Goal: Information Seeking & Learning: Learn about a topic

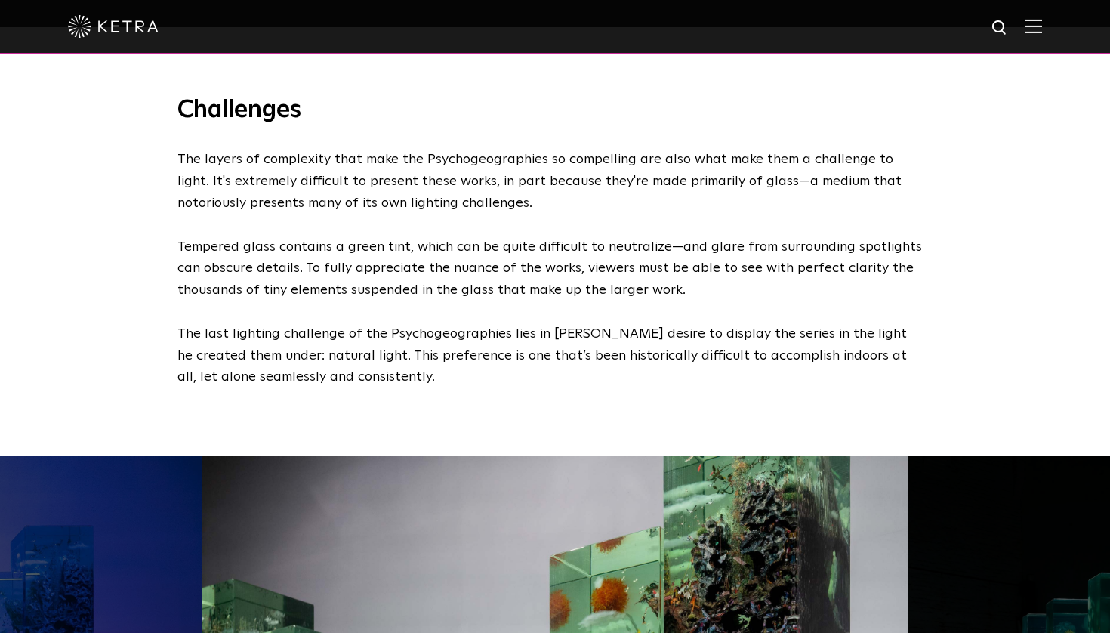
scroll to position [1901, 0]
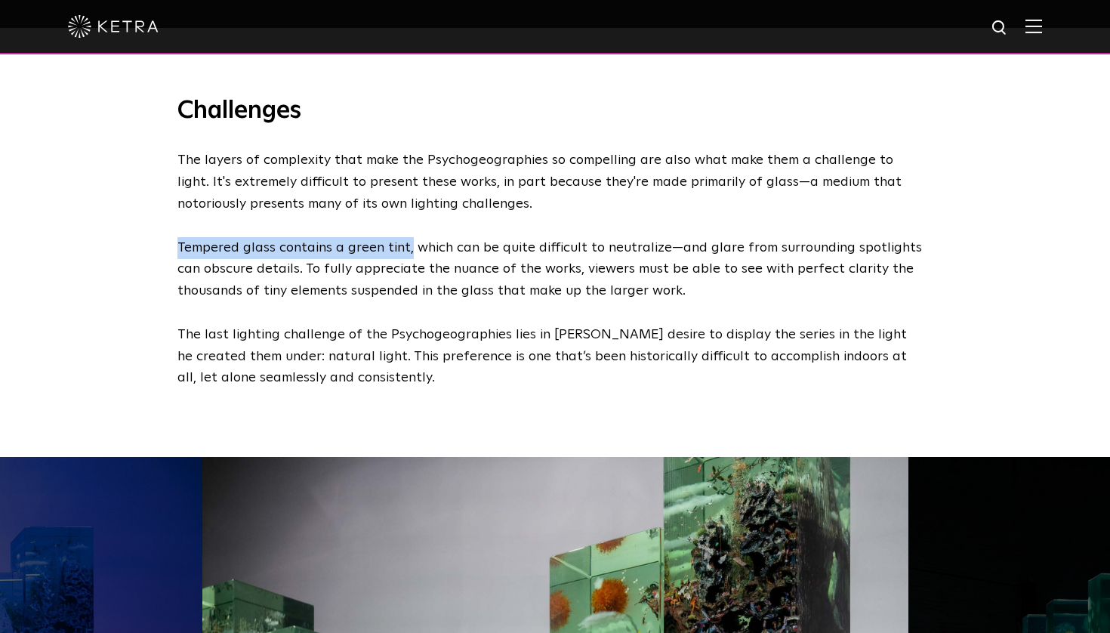
drag, startPoint x: 178, startPoint y: 195, endPoint x: 409, endPoint y: 186, distance: 230.5
click at [409, 186] on p "The layers of complexity that make the Psychogeographies so compelling are also…" at bounding box center [551, 269] width 748 height 239
copy p "Tempered glass contains a green tint,"
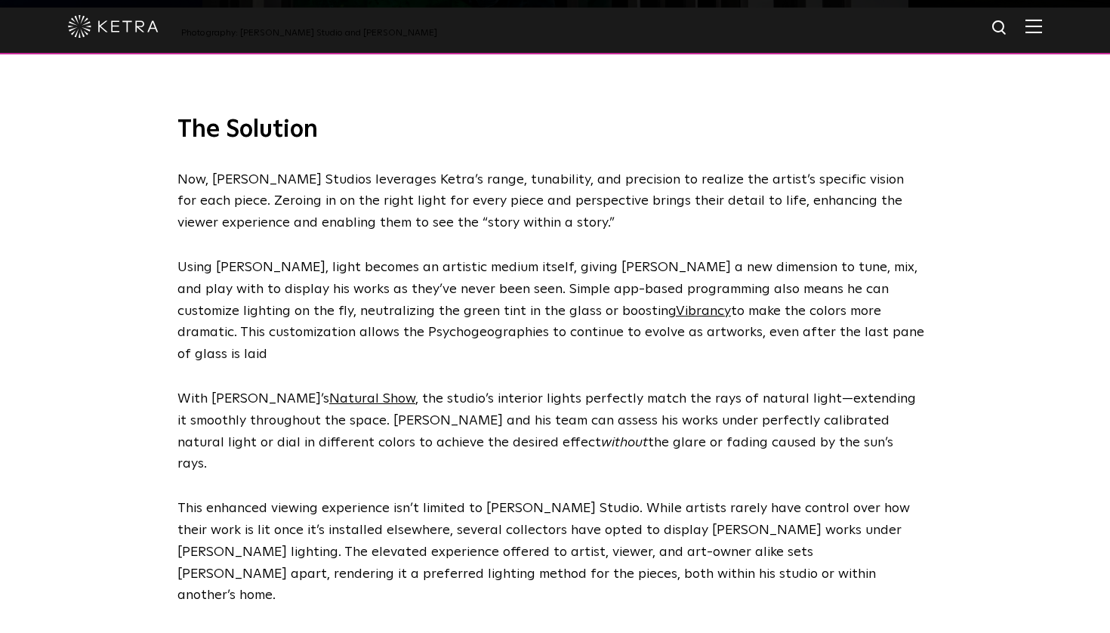
scroll to position [2858, 0]
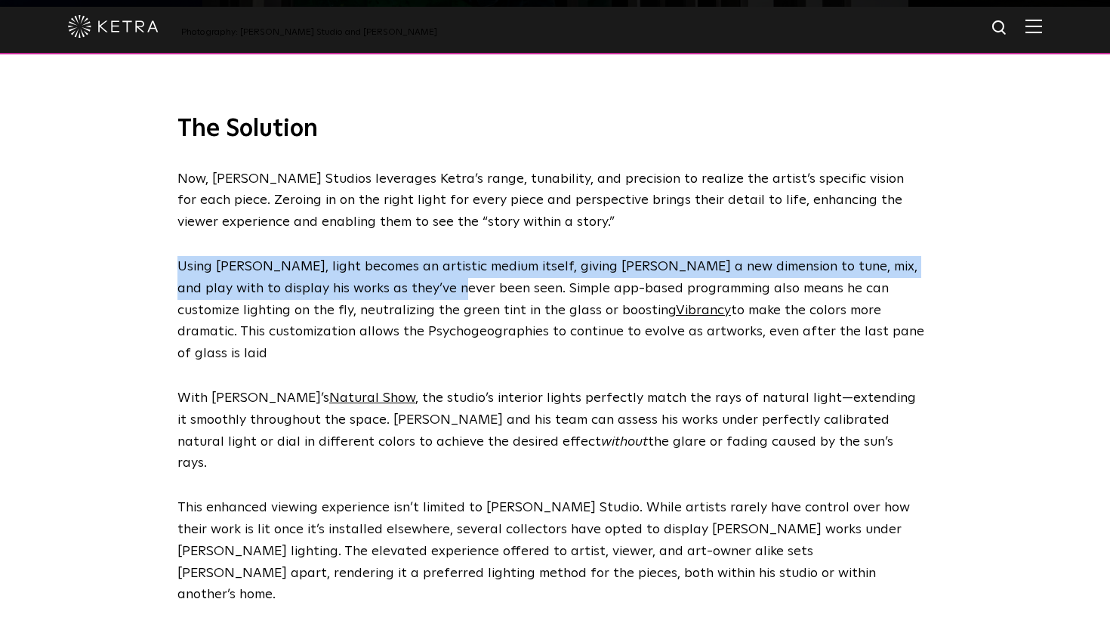
drag, startPoint x: 181, startPoint y: 206, endPoint x: 407, endPoint y: 228, distance: 226.9
click at [407, 260] on span "Using [PERSON_NAME], light becomes an artistic medium itself, giving [PERSON_NA…" at bounding box center [550, 310] width 747 height 100
copy span "Using [PERSON_NAME], light becomes an artistic medium itself, giving [PERSON_NA…"
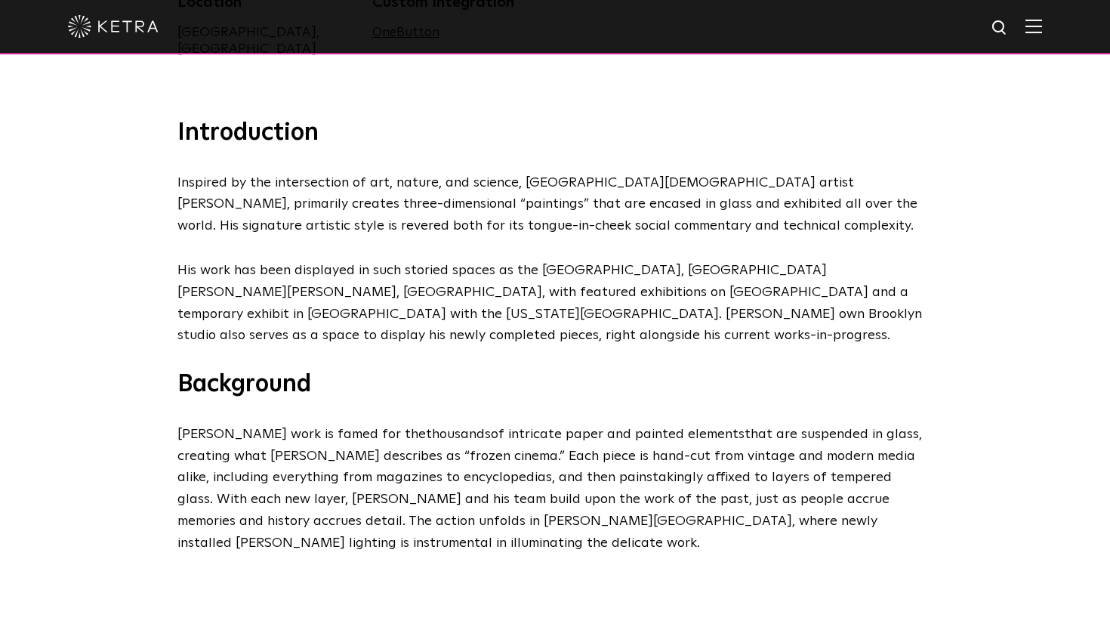
scroll to position [566, 0]
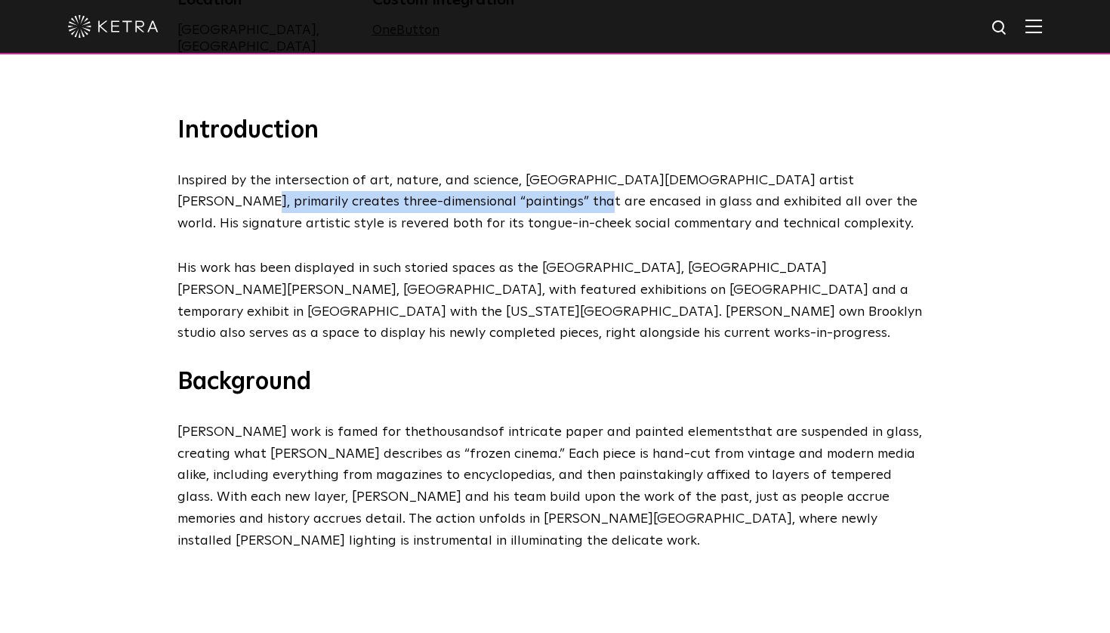
drag, startPoint x: 846, startPoint y: 162, endPoint x: 479, endPoint y: 180, distance: 367.5
click at [479, 180] on span "Inspired by the intersection of art, nature, and science, [GEOGRAPHIC_DATA][DEM…" at bounding box center [547, 202] width 740 height 57
copy span "three-dimensional “paintings” that are encased in glas"
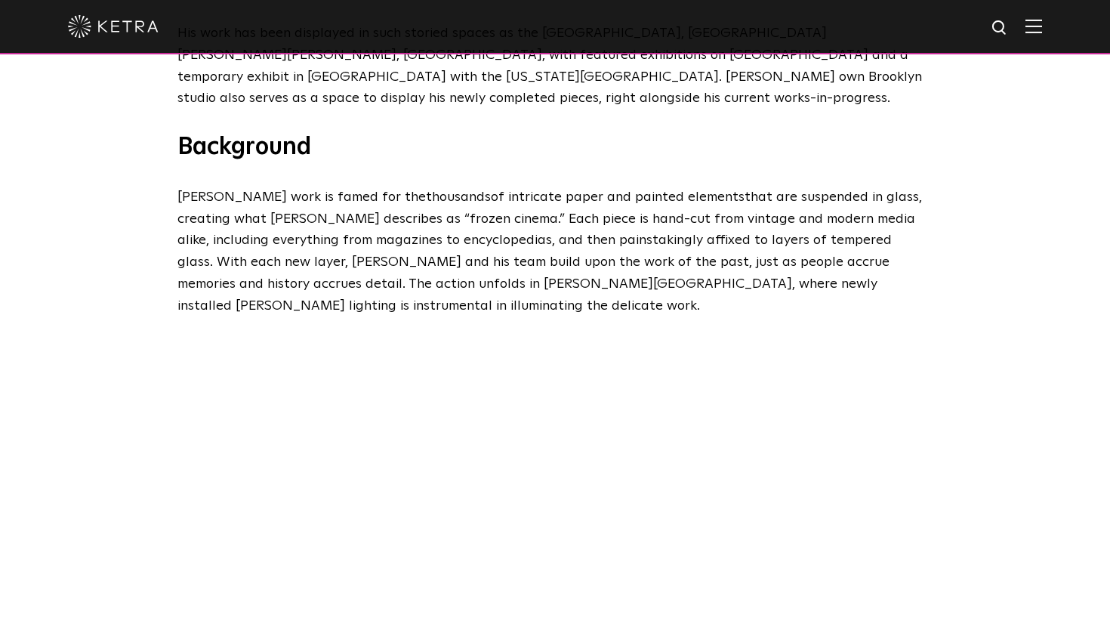
scroll to position [803, 0]
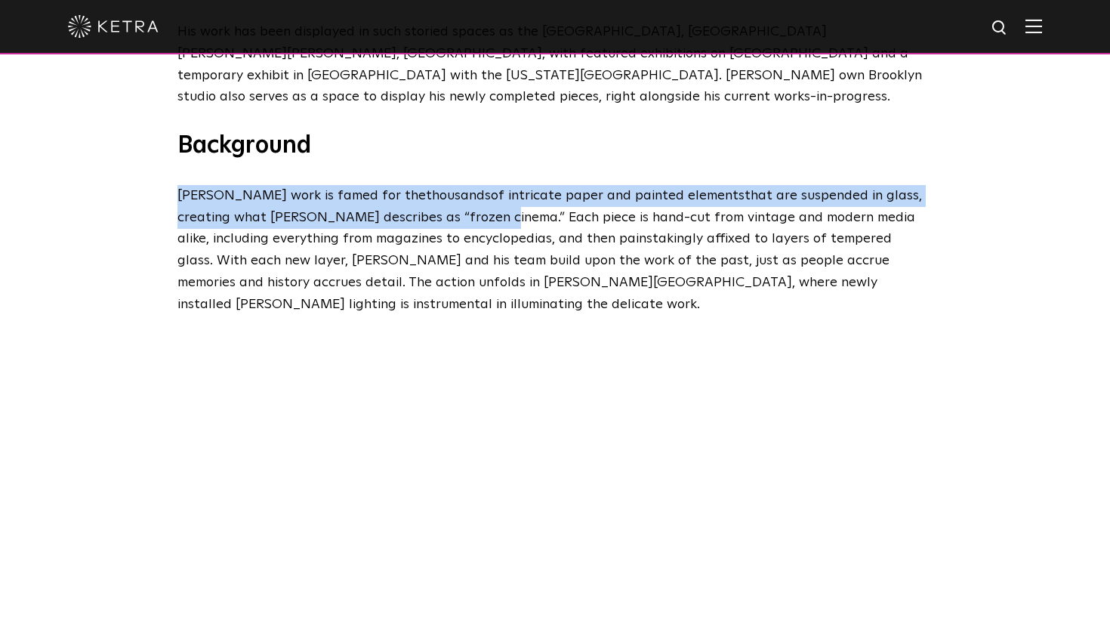
drag, startPoint x: 180, startPoint y: 172, endPoint x: 428, endPoint y: 188, distance: 249.0
click at [428, 189] on span "[PERSON_NAME] work is famed for the t housands of intricate paper and painted e…" at bounding box center [549, 250] width 745 height 122
copy span "[PERSON_NAME] work is famed for the t housands of intricate paper and painted e…"
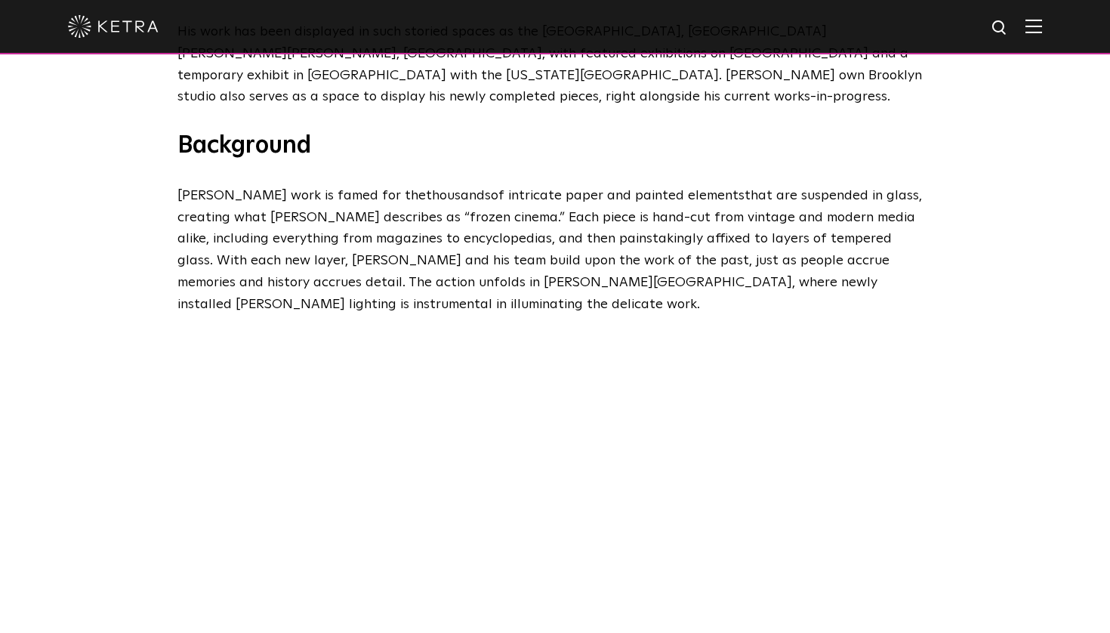
click at [949, 116] on div "Introduction Inspired by the intersection of art, nature, and science, [GEOGRAP…" at bounding box center [555, 97] width 1110 height 437
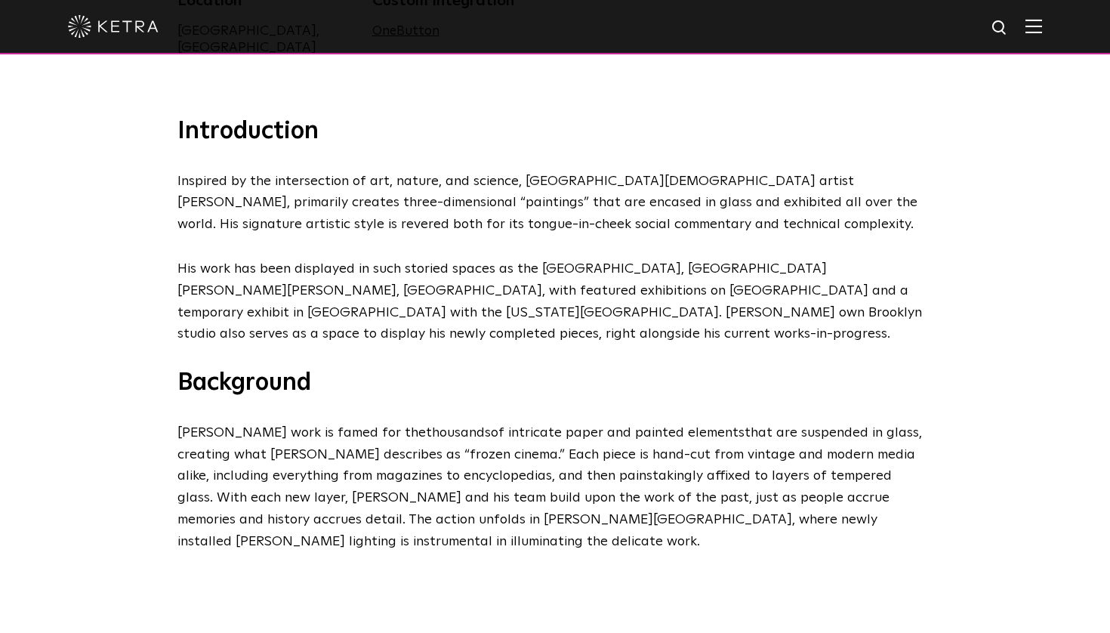
scroll to position [563, 0]
